Goal: Information Seeking & Learning: Learn about a topic

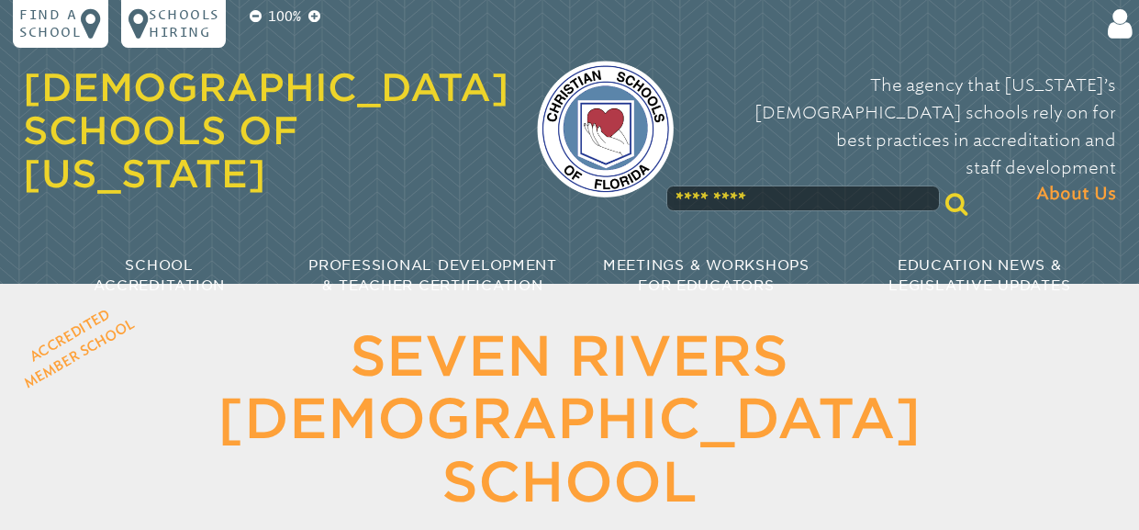
click at [156, 84] on link "[DEMOGRAPHIC_DATA] Schools of [US_STATE]" at bounding box center [266, 130] width 487 height 131
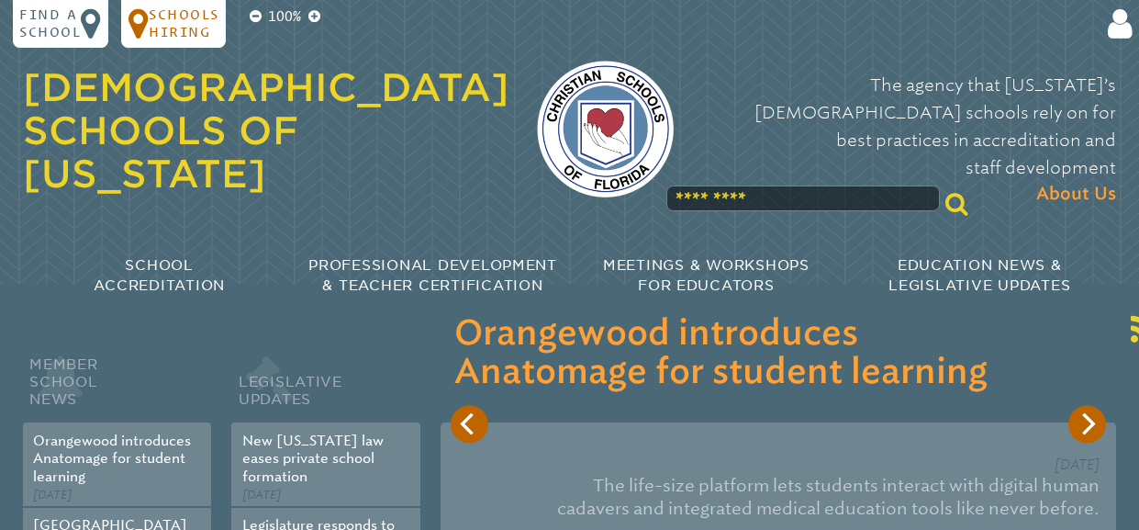
click at [186, 28] on p "Schools Hiring" at bounding box center [184, 23] width 70 height 34
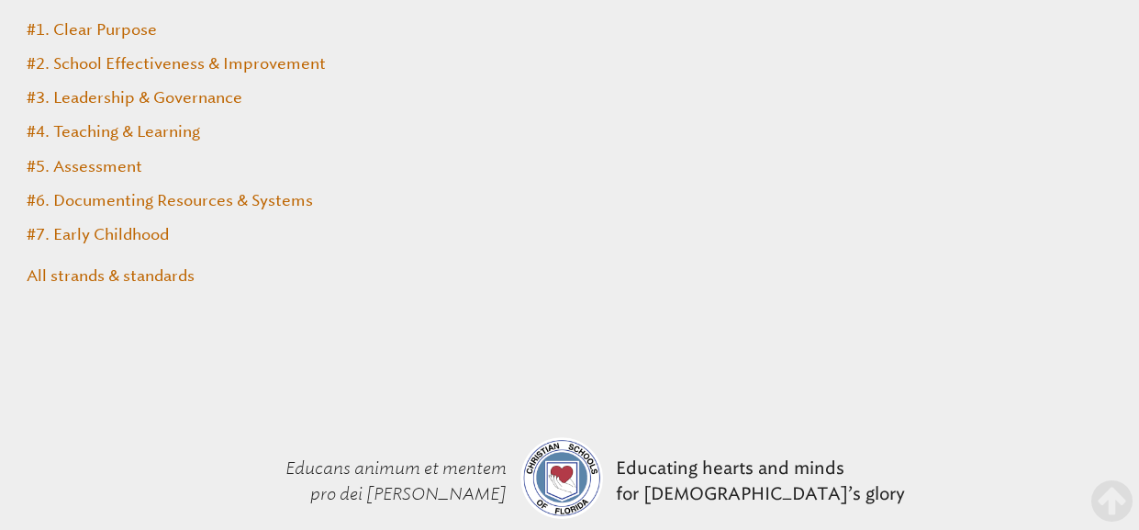
scroll to position [7847, 0]
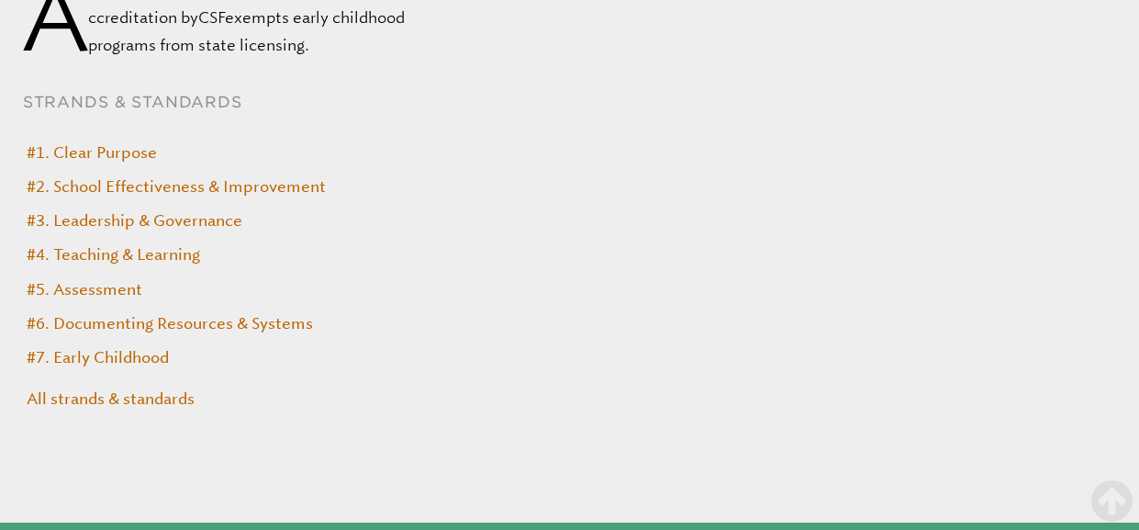
scroll to position [7605, 0]
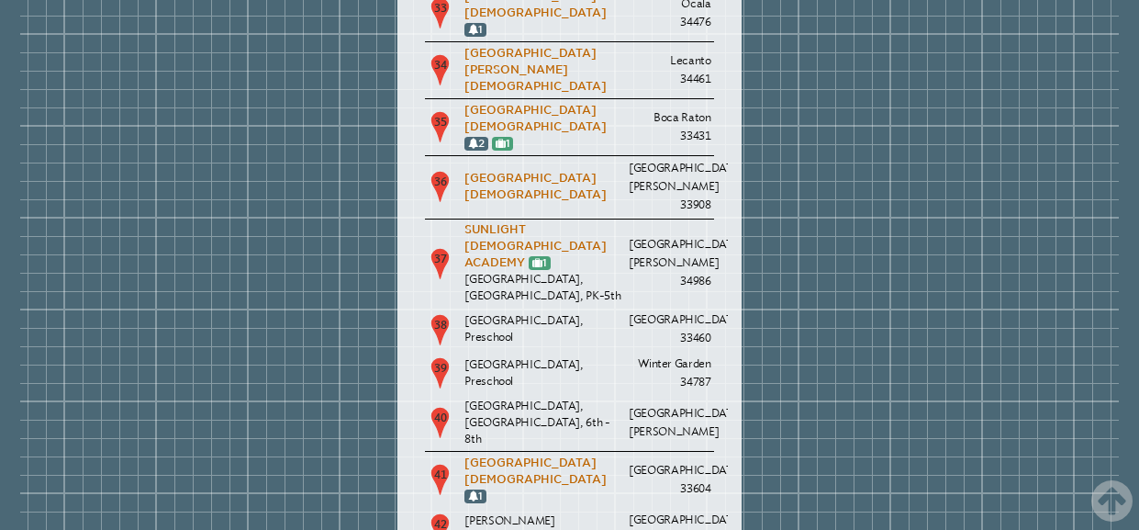
scroll to position [4174, 0]
